Goal: Information Seeking & Learning: Learn about a topic

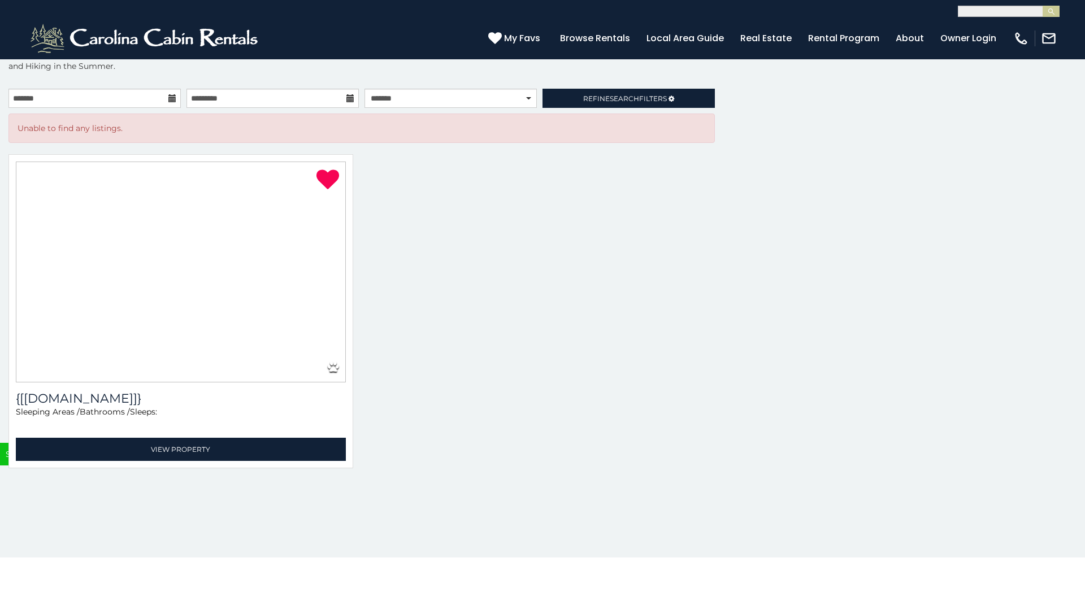
click at [688, 38] on link "Local Area Guide" at bounding box center [685, 38] width 89 height 20
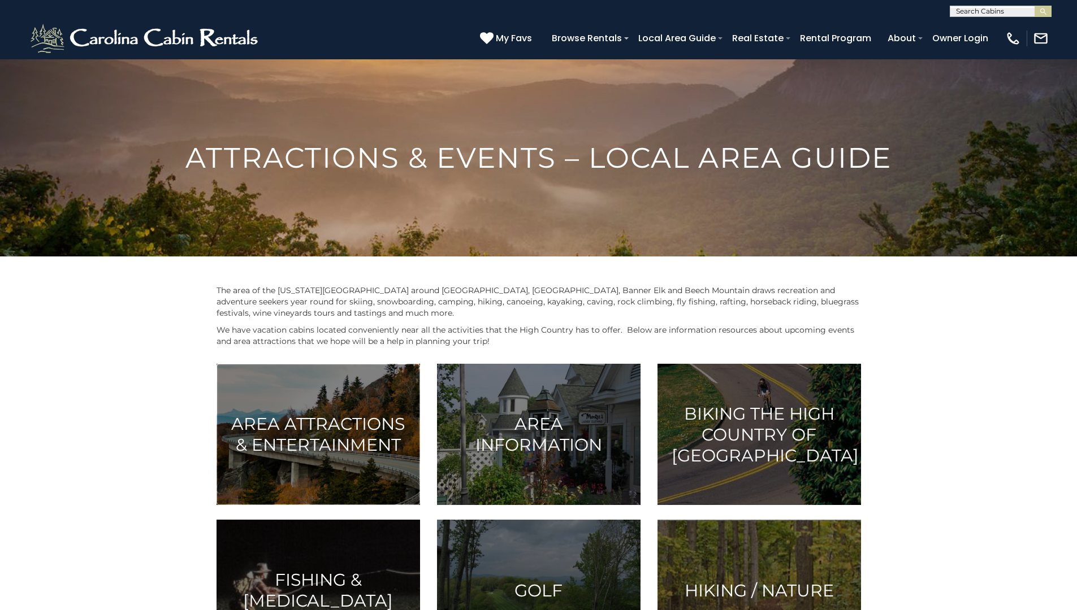
click at [318, 435] on h3 "Area Attractions & Entertainment" at bounding box center [318, 435] width 175 height 42
